Goal: Transaction & Acquisition: Purchase product/service

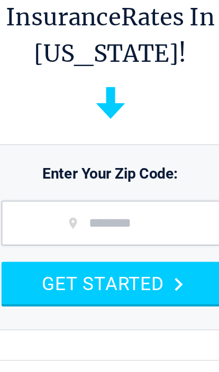
click at [97, 204] on input "zip code" at bounding box center [109, 220] width 155 height 32
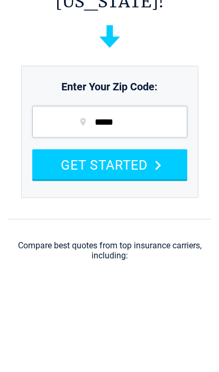
type input "*****"
click at [83, 248] on button "GET STARTED" at bounding box center [109, 263] width 155 height 30
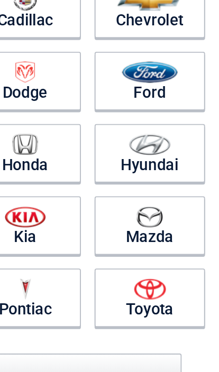
click at [168, 245] on img at bounding box center [176, 251] width 17 height 12
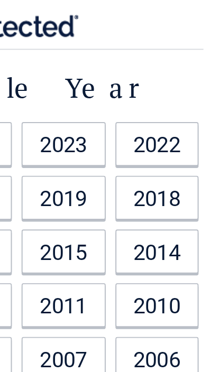
click at [163, 132] on link "2014" at bounding box center [185, 136] width 45 height 24
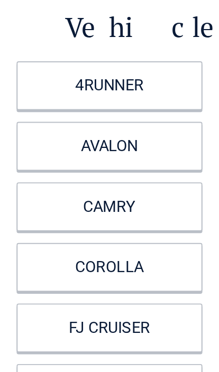
click at [76, 164] on link "COROLLA" at bounding box center [59, 177] width 100 height 26
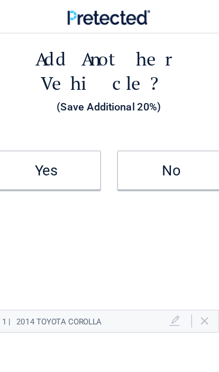
click at [38, 135] on h2 "Yes" at bounding box center [59, 138] width 86 height 6
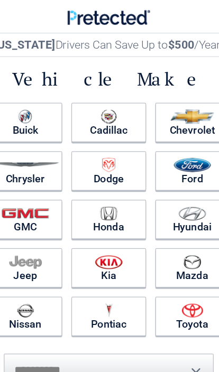
click at [102, 173] on img at bounding box center [109, 172] width 14 height 12
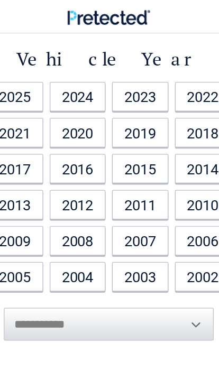
click at [117, 190] on link "2007" at bounding box center [134, 194] width 45 height 24
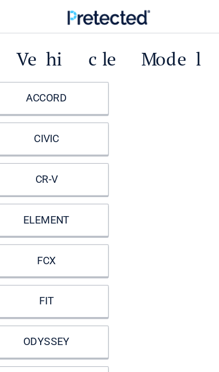
click at [55, 141] on link "CR-V" at bounding box center [59, 145] width 100 height 26
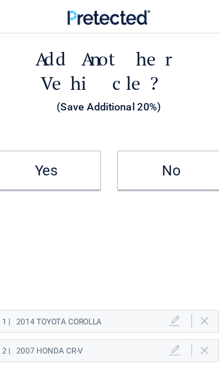
click at [138, 135] on h2 "No" at bounding box center [160, 138] width 86 height 6
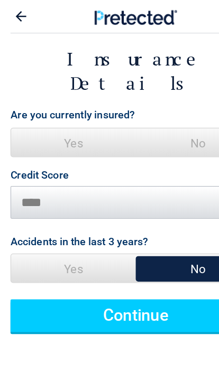
click at [163, 104] on span "No" at bounding box center [159, 116] width 100 height 24
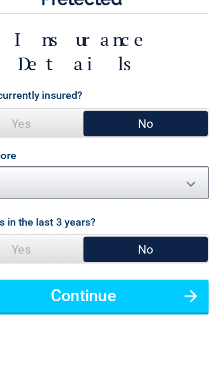
click at [146, 150] on select "********* **** ******* ****" at bounding box center [109, 163] width 202 height 26
select select "****"
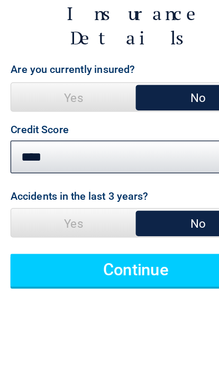
scroll to position [1, 0]
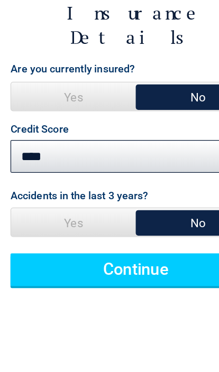
click at [113, 241] on button "Continue" at bounding box center [109, 254] width 202 height 26
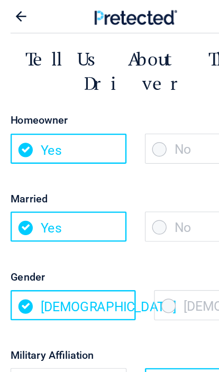
scroll to position [0, 0]
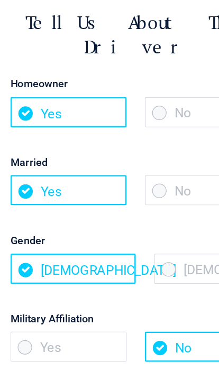
click at [129, 108] on span "No" at bounding box center [164, 120] width 94 height 24
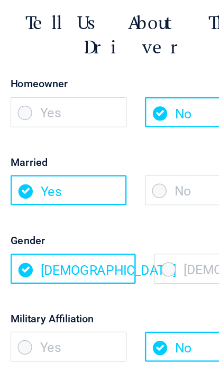
click at [131, 108] on span "No" at bounding box center [164, 120] width 94 height 24
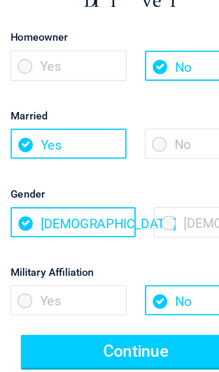
scroll to position [31, 0]
click at [127, 203] on span "[DEMOGRAPHIC_DATA]" at bounding box center [174, 215] width 101 height 24
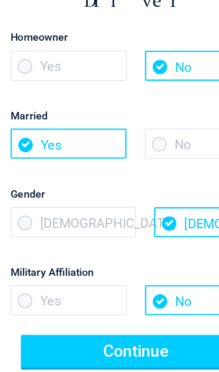
click at [25, 203] on span "[DEMOGRAPHIC_DATA]" at bounding box center [58, 215] width 101 height 24
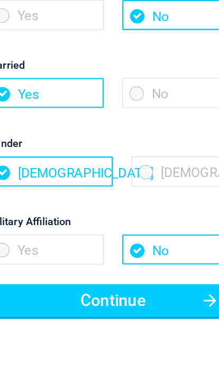
scroll to position [75, 0]
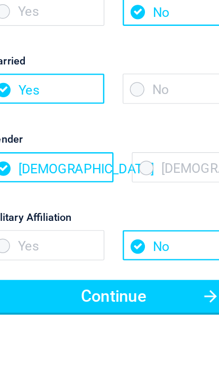
click at [104, 262] on button "Continue" at bounding box center [109, 275] width 185 height 26
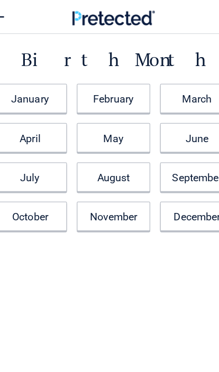
scroll to position [0, 0]
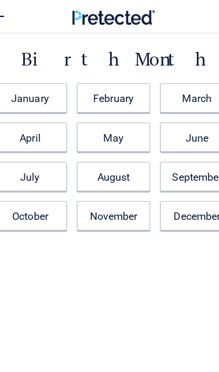
click at [95, 104] on link "May" at bounding box center [109, 111] width 59 height 24
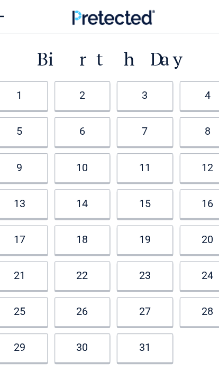
click at [117, 76] on link "3" at bounding box center [134, 78] width 45 height 24
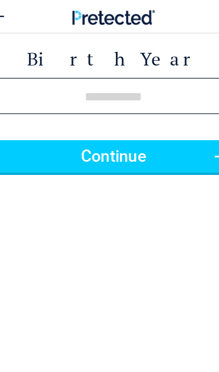
click at [61, 74] on input "tel" at bounding box center [109, 77] width 202 height 29
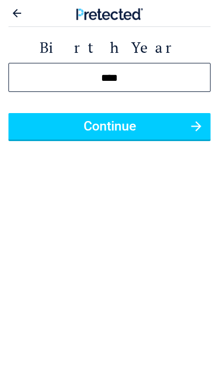
type input "****"
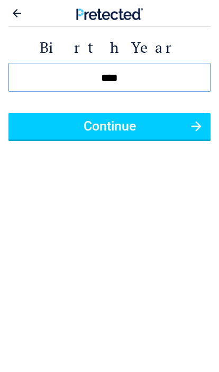
click at [100, 120] on button "Continue" at bounding box center [109, 126] width 202 height 26
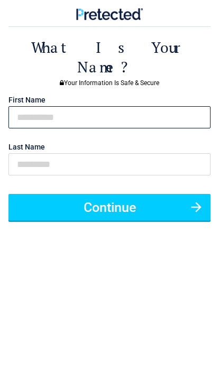
click at [24, 106] on input "text" at bounding box center [109, 117] width 202 height 22
type input "****"
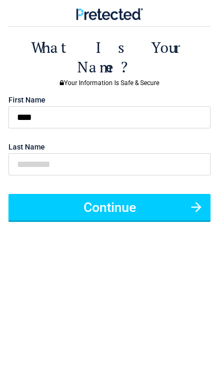
click at [37, 143] on label "Last Name" at bounding box center [26, 146] width 36 height 7
click at [0, 0] on input "First Name" at bounding box center [0, 0] width 0 height 0
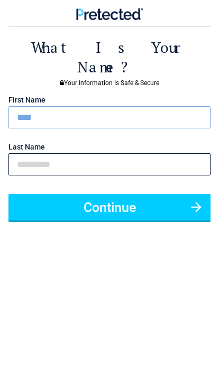
click at [39, 153] on input "text" at bounding box center [109, 164] width 202 height 22
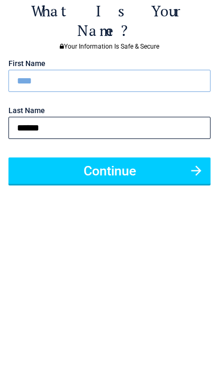
type input "******"
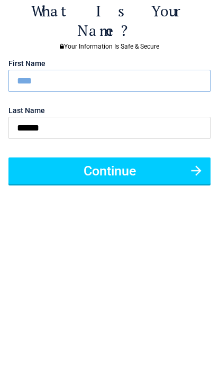
click at [92, 194] on button "Continue" at bounding box center [109, 207] width 202 height 26
